Goal: Information Seeking & Learning: Check status

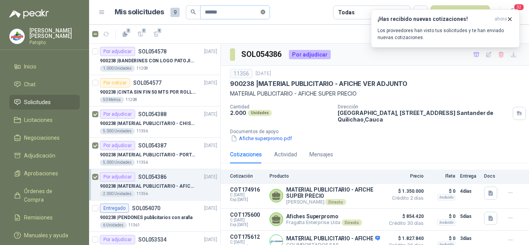
click at [265, 11] on icon "close-circle" at bounding box center [263, 12] width 5 height 5
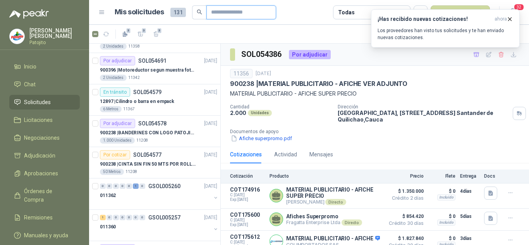
scroll to position [155, 0]
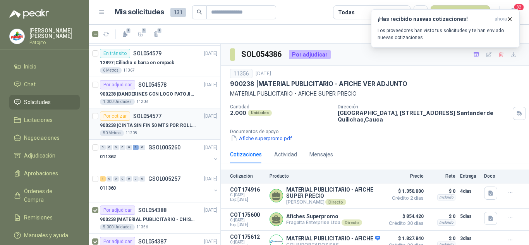
click at [164, 134] on div "50 Metros 11208" at bounding box center [158, 133] width 117 height 6
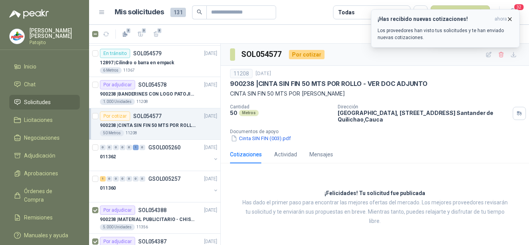
click at [507, 19] on icon "button" at bounding box center [510, 19] width 7 height 7
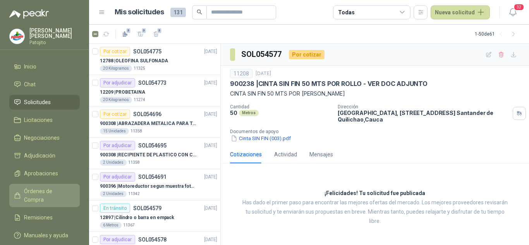
click at [53, 186] on link "Órdenes de Compra" at bounding box center [44, 195] width 70 height 23
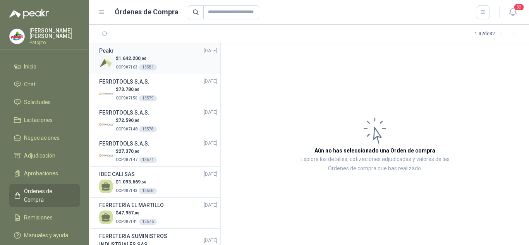
click at [126, 72] on li "Peakr [DATE] $ 1.642.200 ,00 OCP007163 13581" at bounding box center [154, 58] width 131 height 31
click at [126, 65] on span "OCP007163" at bounding box center [127, 67] width 22 height 4
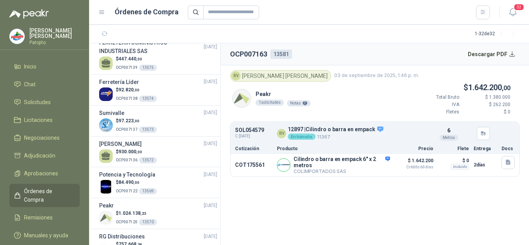
scroll to position [232, 0]
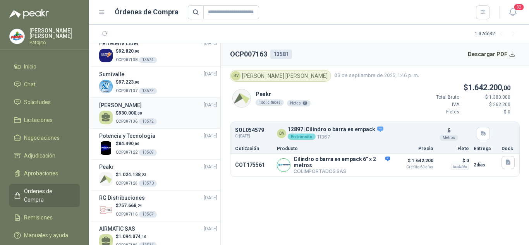
click at [177, 111] on div "$ 930.000 ,00 OCP007136 13572" at bounding box center [158, 118] width 118 height 16
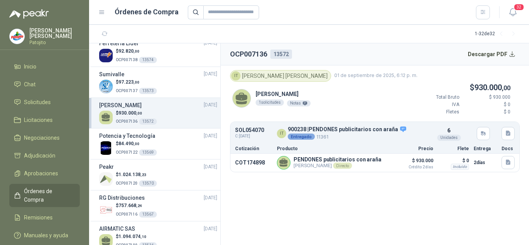
click at [174, 121] on div "$ 930.000 ,00 OCP007136 13572" at bounding box center [158, 118] width 118 height 16
click at [294, 73] on div "IT [PERSON_NAME]" at bounding box center [280, 76] width 101 height 12
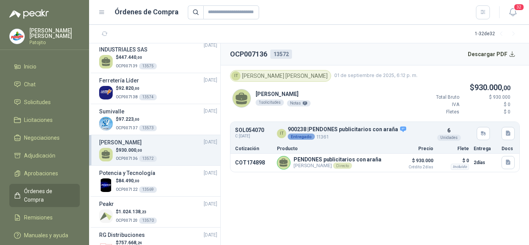
scroll to position [116, 0]
